Goal: Information Seeking & Learning: Learn about a topic

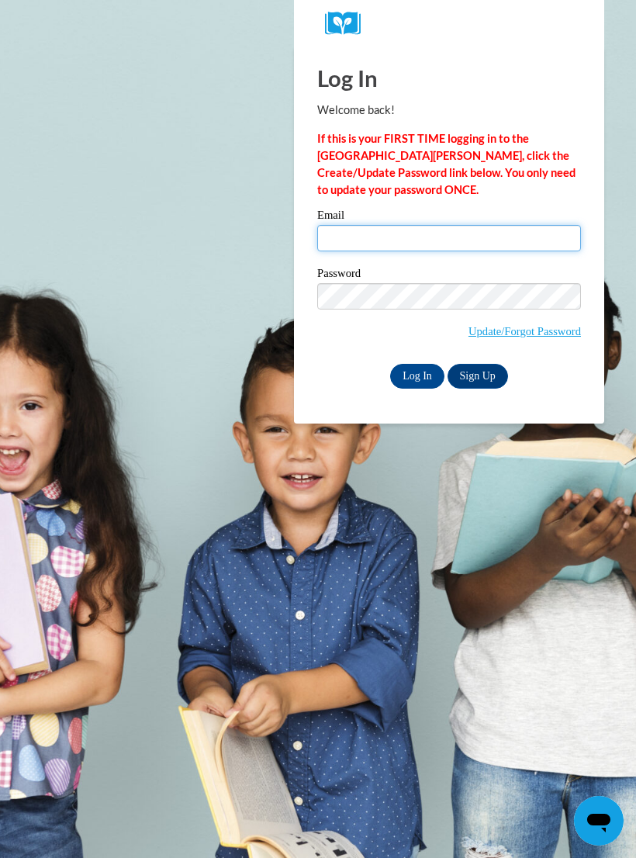
type input "mahsachalabi7176@gmail.com"
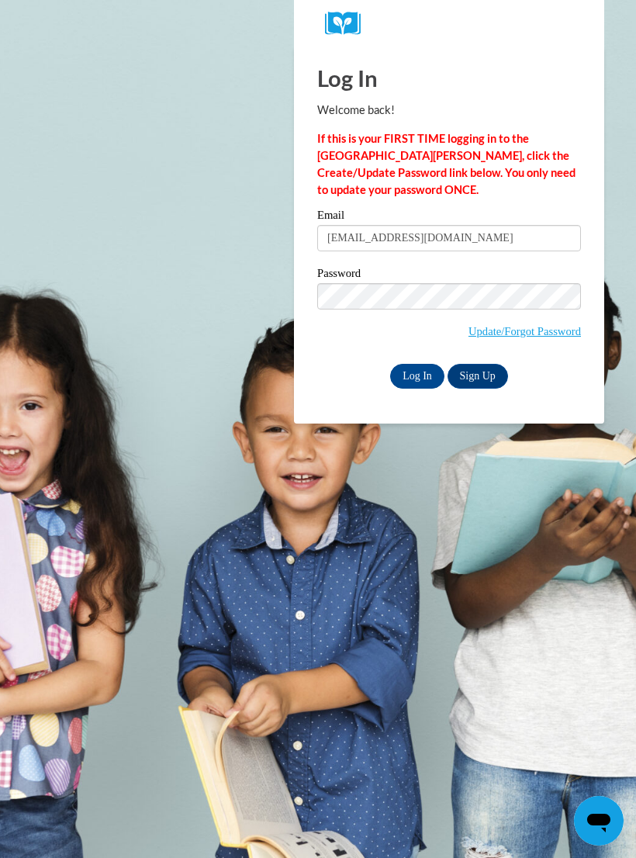
click at [417, 375] on input "Log In" at bounding box center [417, 376] width 54 height 25
click at [437, 369] on input "Log In" at bounding box center [417, 376] width 54 height 25
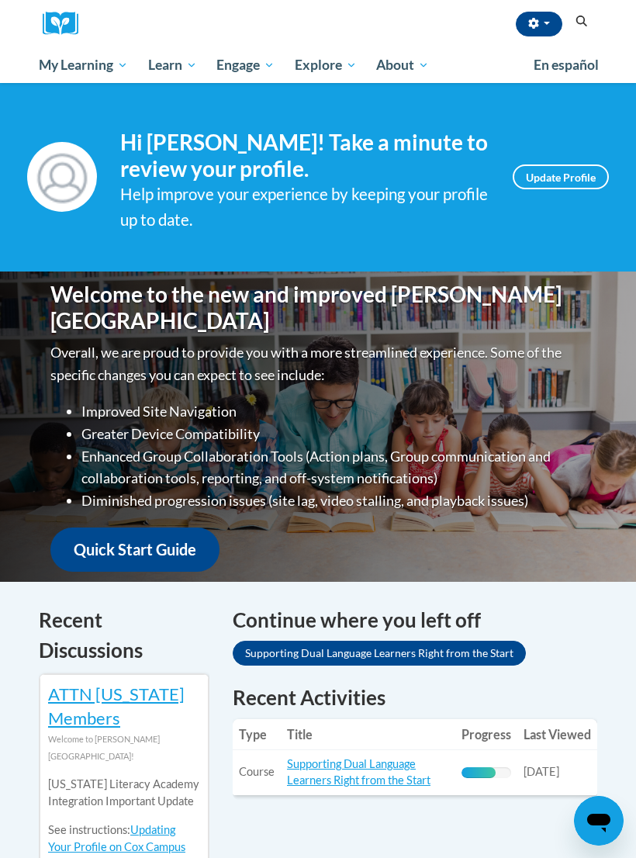
click at [0, 0] on span "Early Care and Learning" at bounding box center [0, 0] width 0 height 0
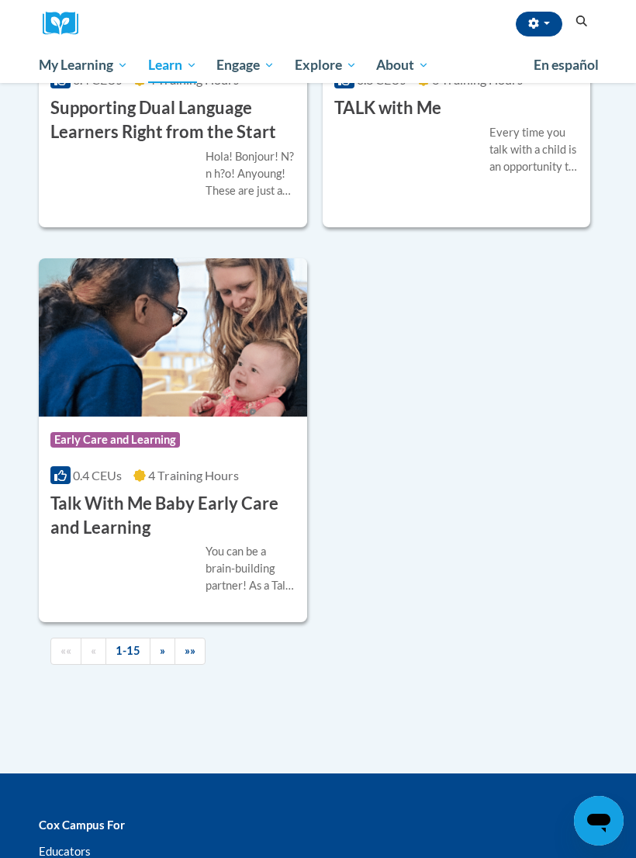
scroll to position [3468, 0]
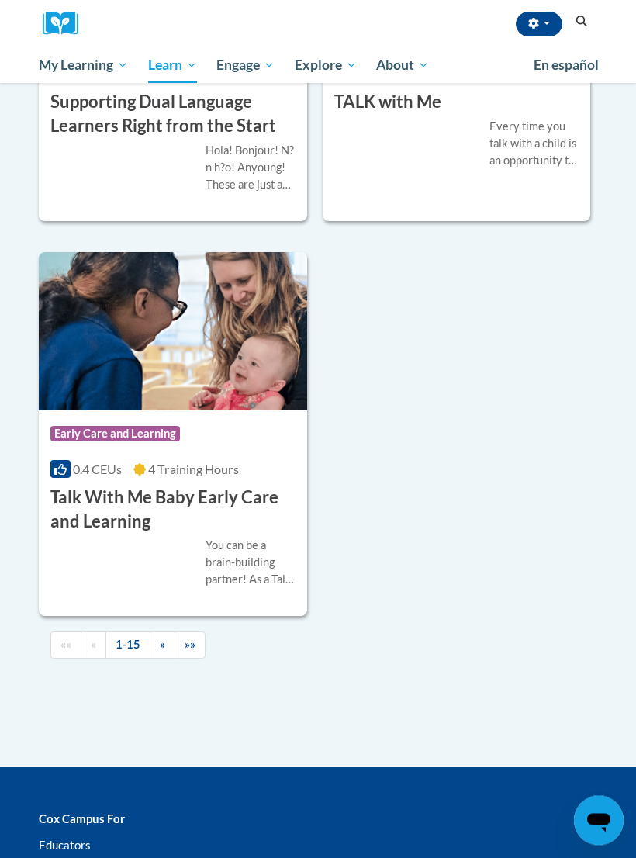
click at [222, 139] on h3 "Supporting Dual Language Learners Right from the Start" at bounding box center [172, 115] width 245 height 48
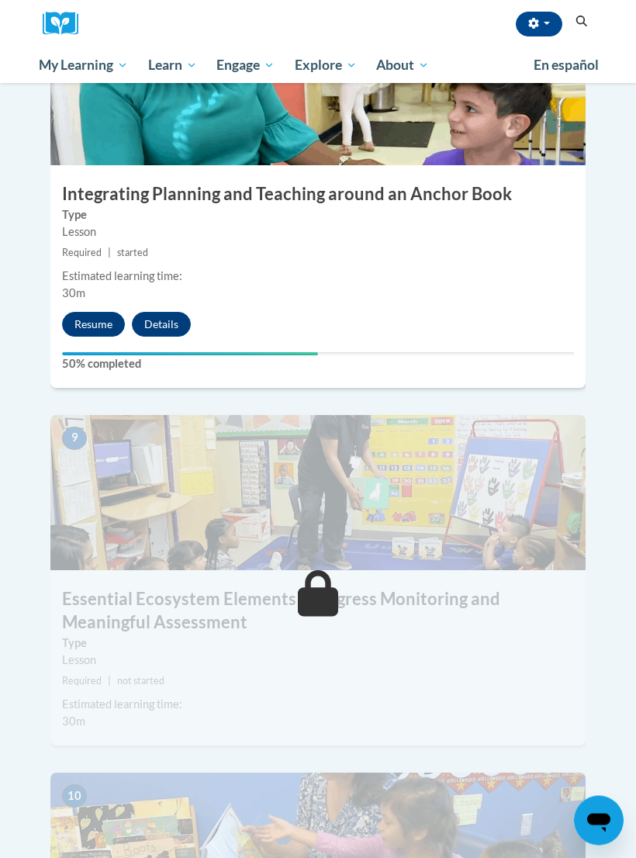
click at [82, 313] on button "Resume" at bounding box center [93, 325] width 63 height 25
click at [396, 453] on img at bounding box center [317, 492] width 535 height 155
click at [286, 587] on h3 "Essential Ecosystem Elements - Progress Monitoring and Meaningful Assessment" at bounding box center [317, 611] width 535 height 48
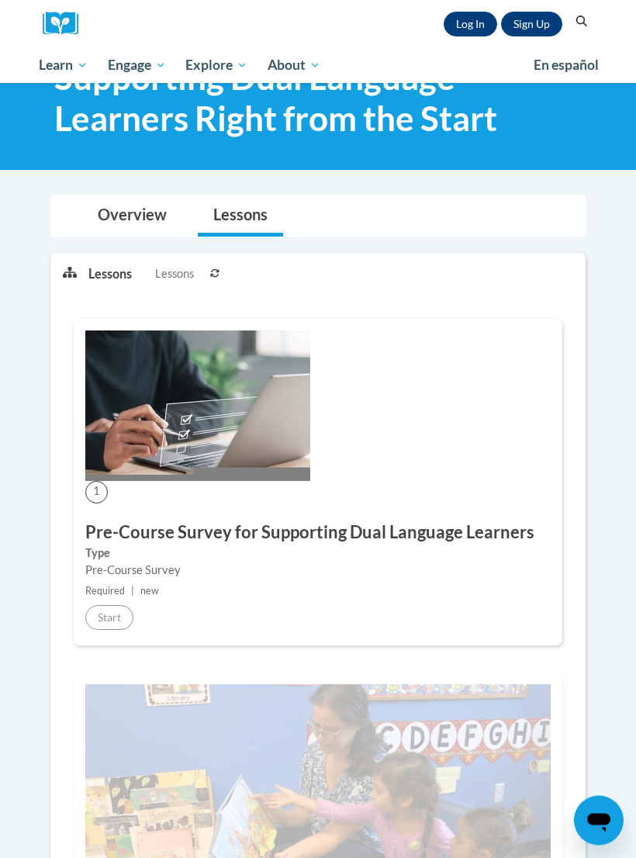
scroll to position [82, 0]
click at [457, 27] on link "Log In" at bounding box center [471, 24] width 54 height 25
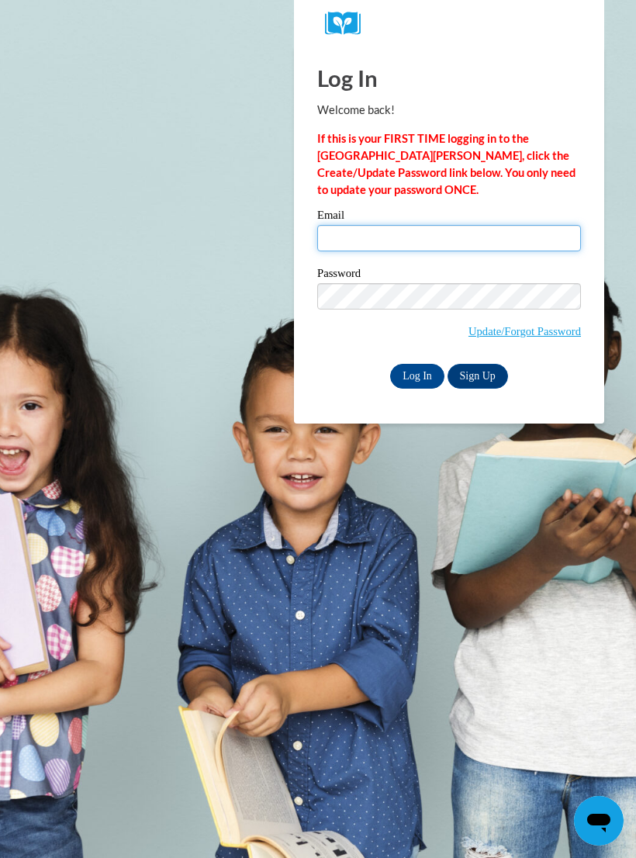
type input "[EMAIL_ADDRESS][DOMAIN_NAME]"
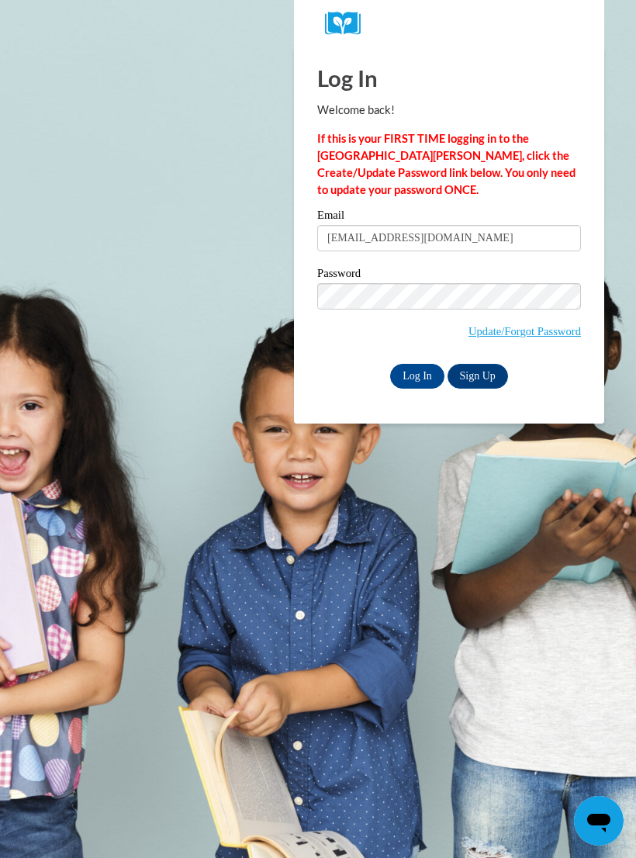
click at [417, 375] on input "Log In" at bounding box center [417, 376] width 54 height 25
click at [413, 364] on input "Log In" at bounding box center [417, 376] width 54 height 25
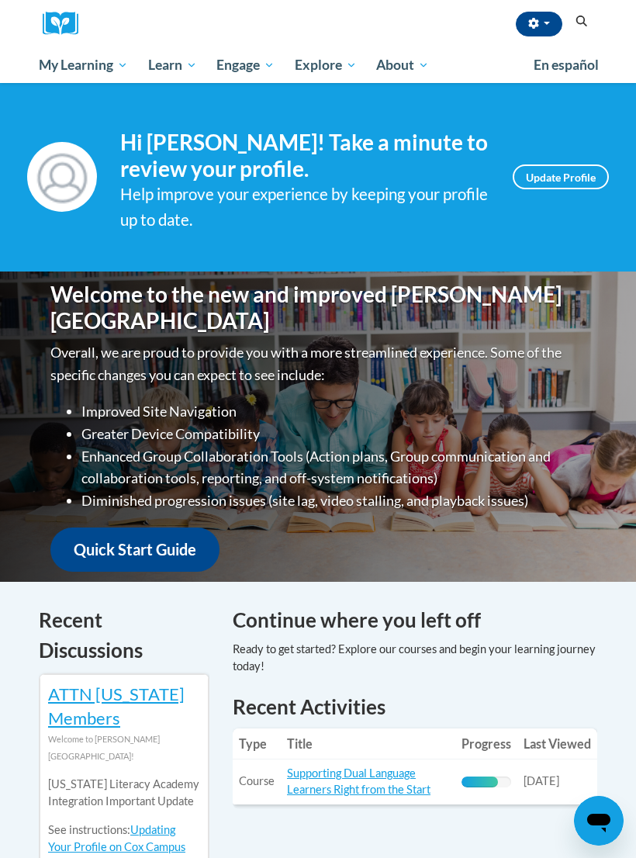
click at [0, 0] on link "Early Care and Learning" at bounding box center [0, 0] width 0 height 0
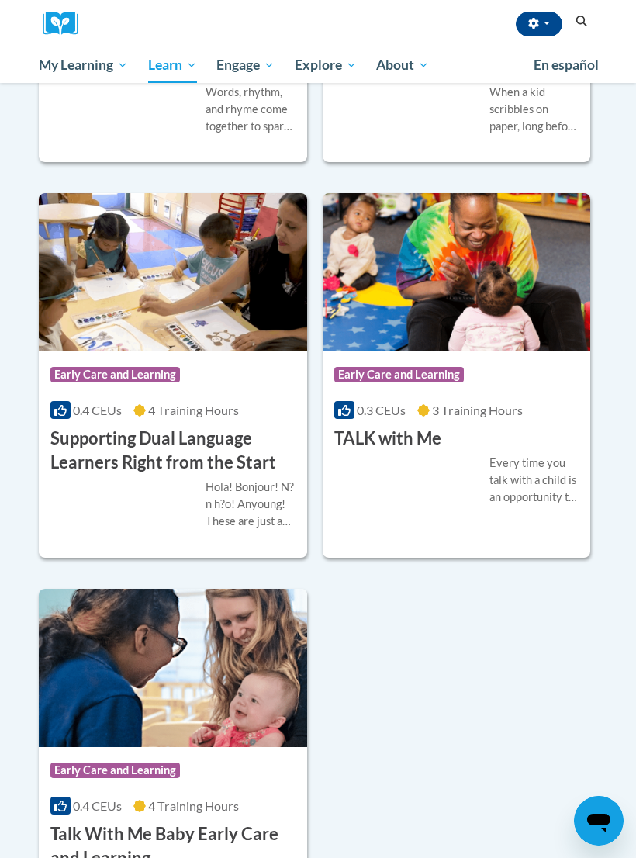
scroll to position [3107, 0]
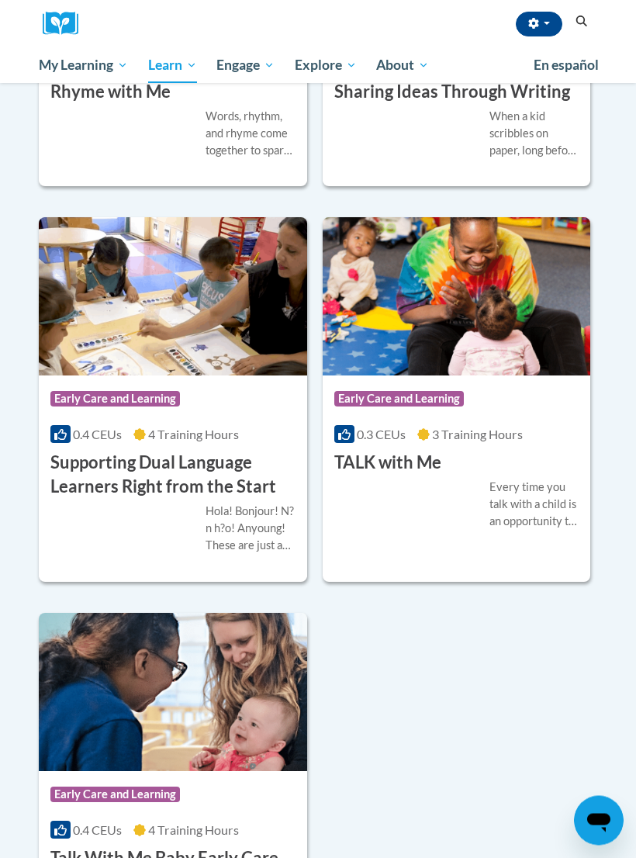
click at [90, 499] on h3 "Supporting Dual Language Learners Right from the Start" at bounding box center [172, 475] width 245 height 48
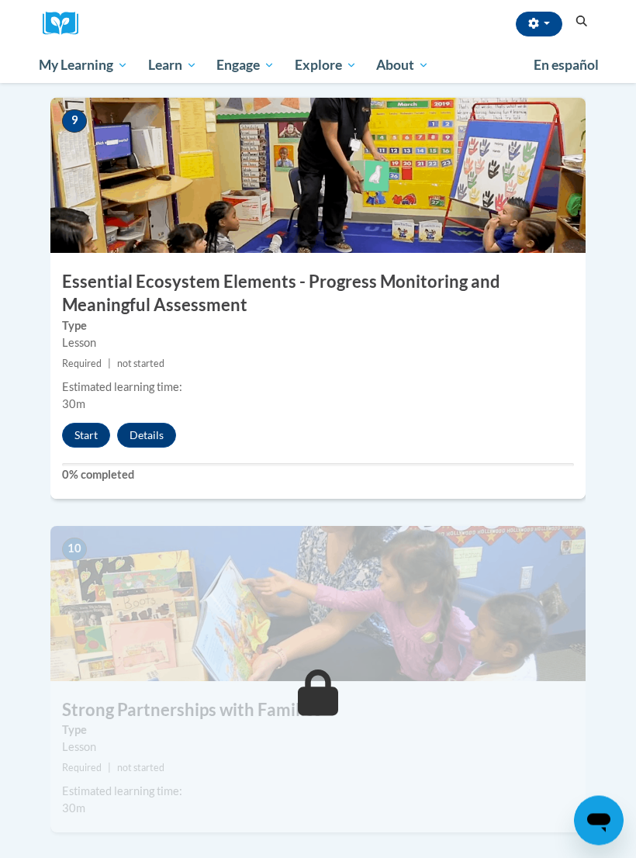
scroll to position [3694, 0]
click at [82, 423] on button "Start" at bounding box center [86, 435] width 48 height 25
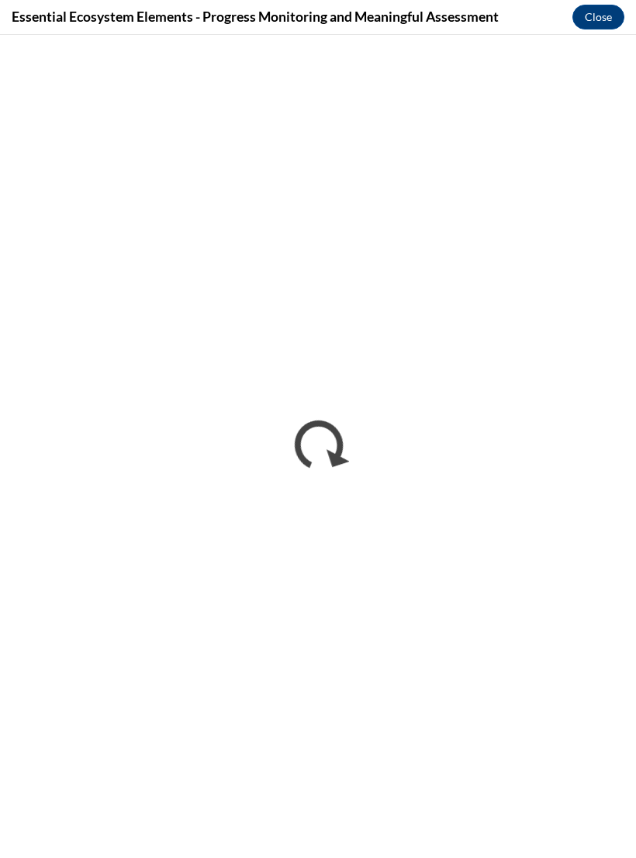
scroll to position [0, 0]
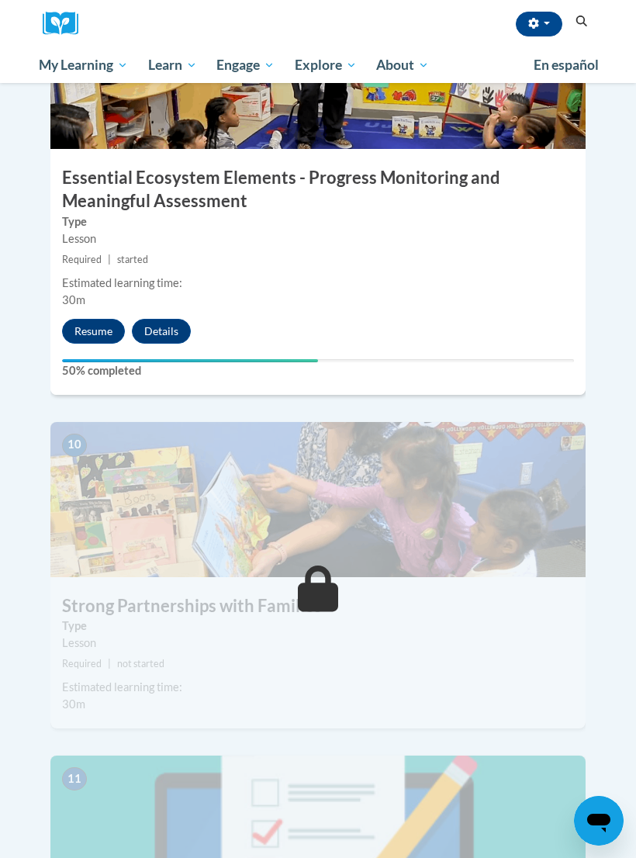
scroll to position [3789, 0]
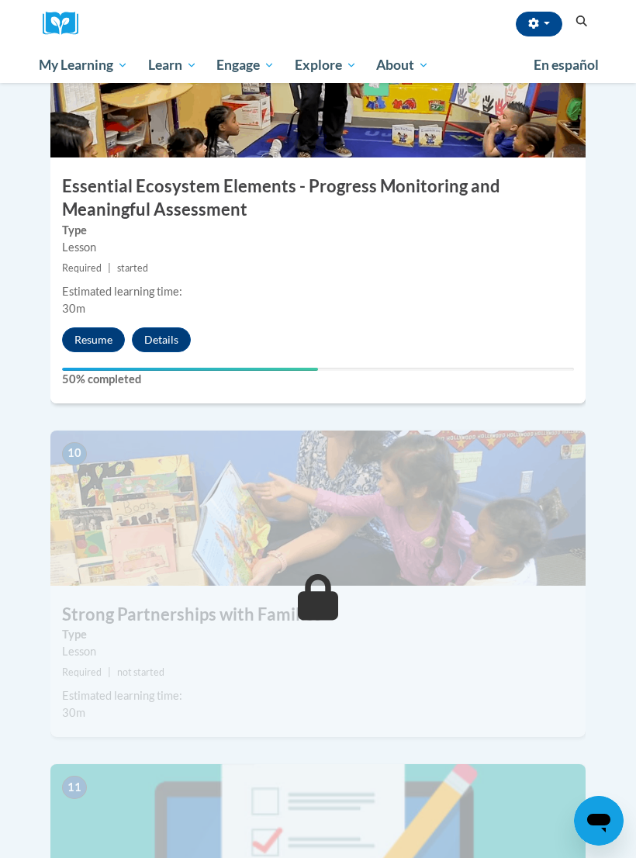
click at [86, 327] on button "Resume" at bounding box center [93, 339] width 63 height 25
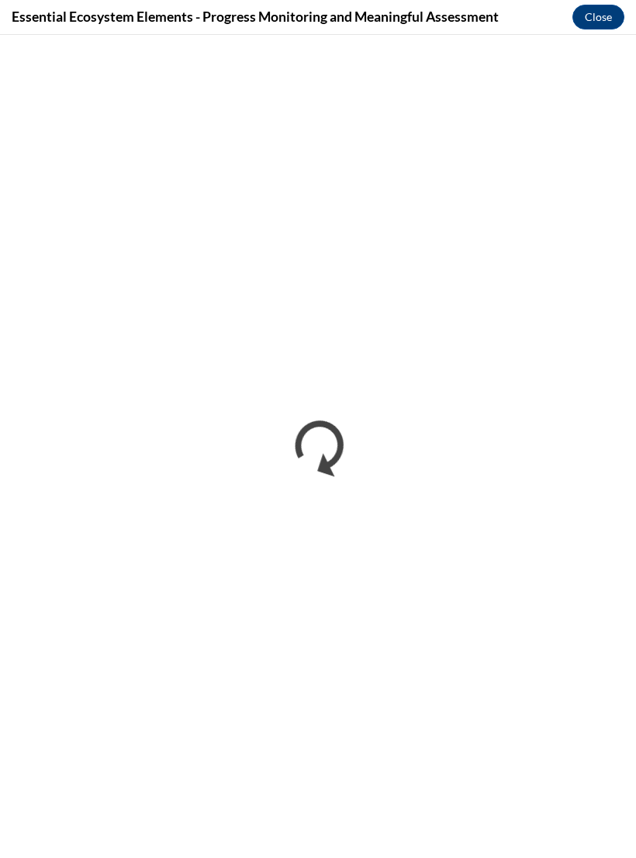
scroll to position [3788, 0]
